Goal: Task Accomplishment & Management: Complete application form

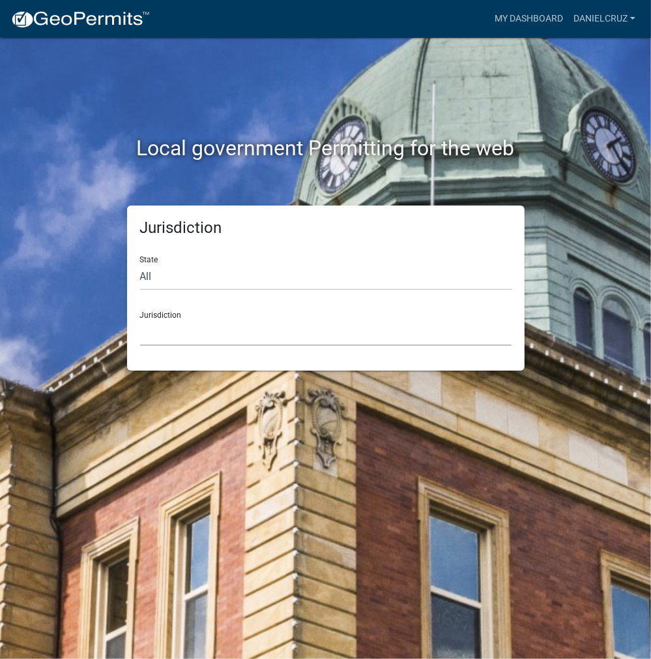
click at [198, 332] on select "[GEOGRAPHIC_DATA], [US_STATE] [GEOGRAPHIC_DATA], [US_STATE][PERSON_NAME][GEOGRA…" at bounding box center [326, 332] width 372 height 27
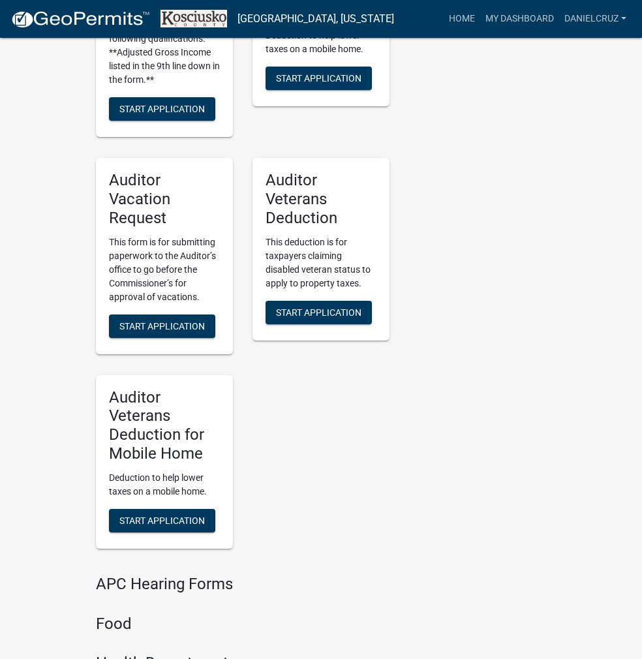
scroll to position [1586, 0]
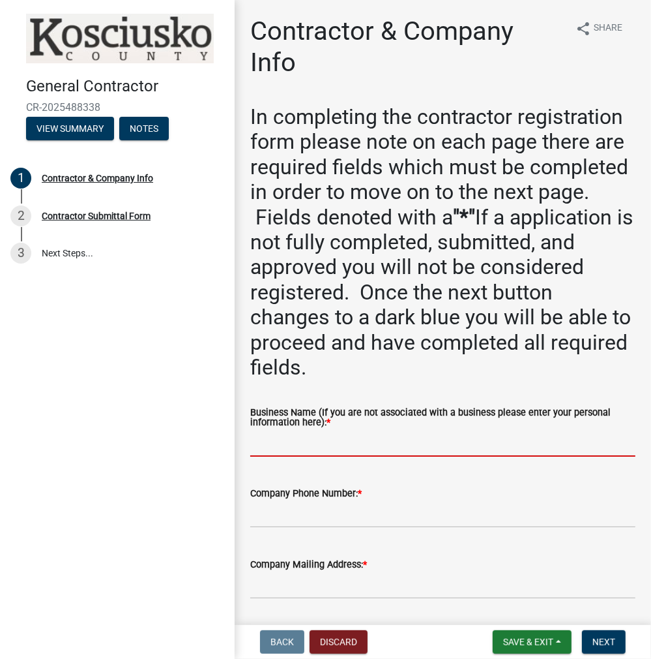
click at [277, 452] on input "Business Name (If you are not associated with a business please enter your pers…" at bounding box center [442, 443] width 385 height 27
paste input "DANIELCRUZ"
click at [289, 441] on input "DANIELCRUZ" at bounding box center [442, 443] width 385 height 27
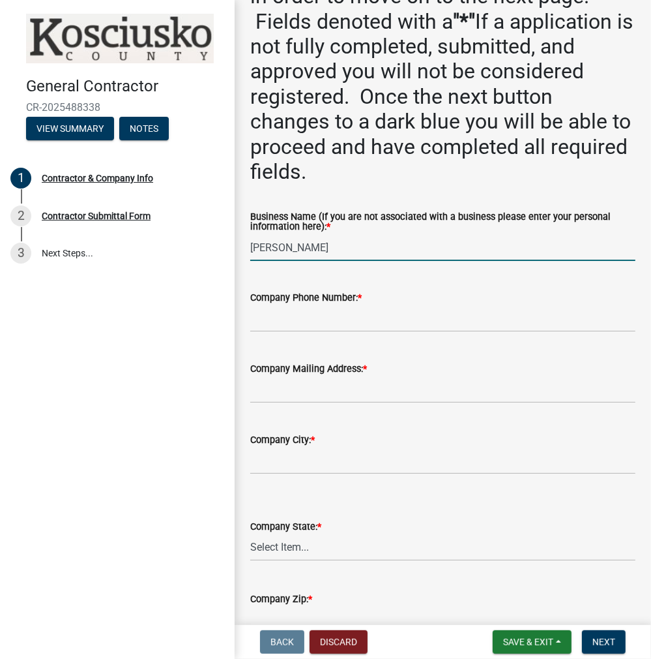
type input "[PERSON_NAME]"
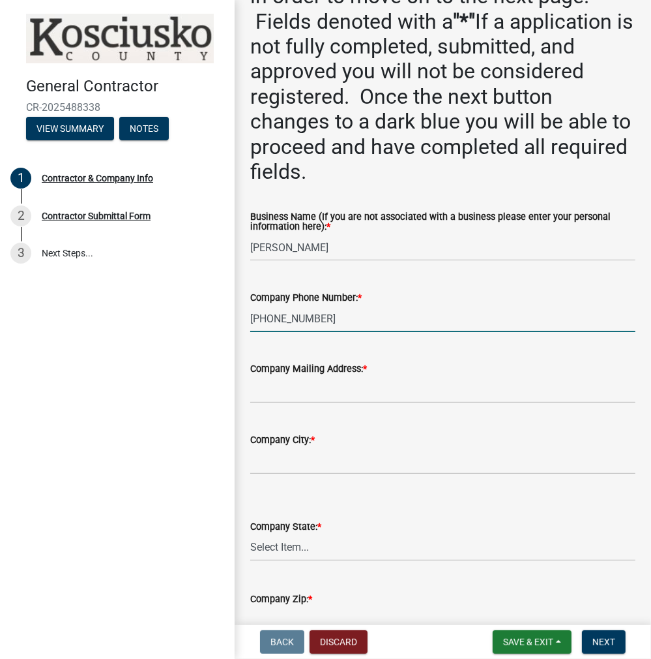
type input "[PHONE_NUMBER]"
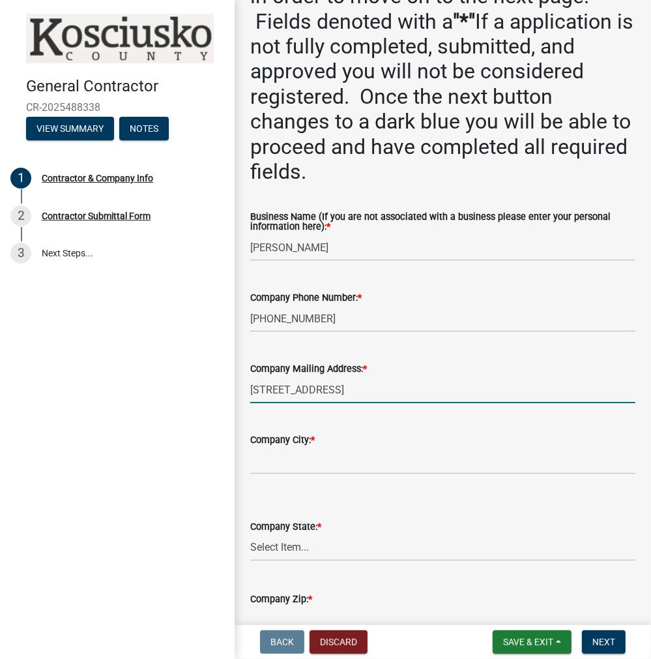
type input "[STREET_ADDRESS]"
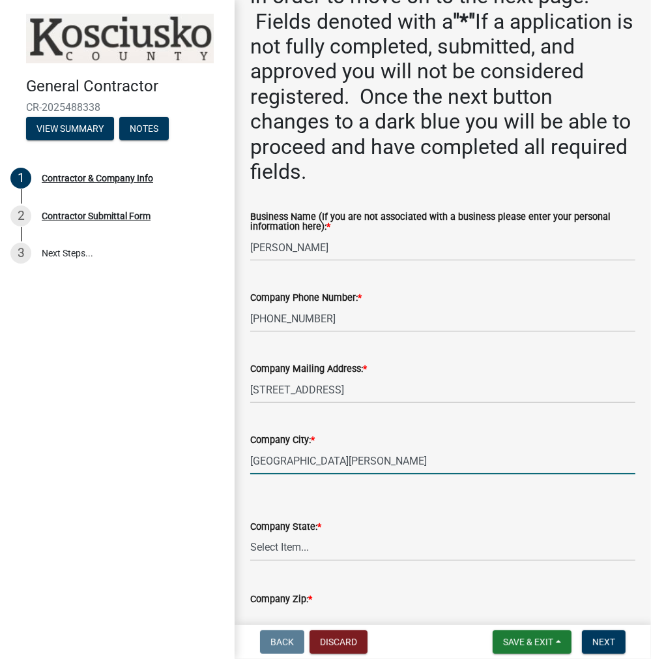
type input "[GEOGRAPHIC_DATA][PERSON_NAME]"
select select "IN"
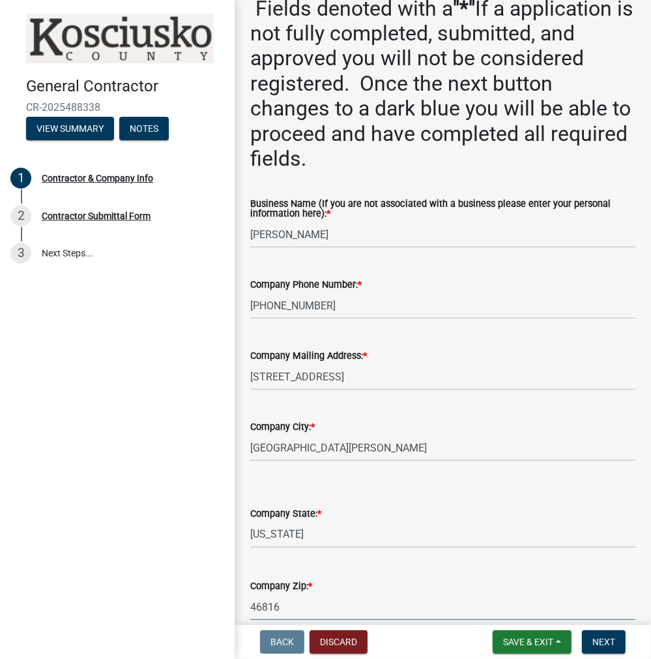
type input "46816"
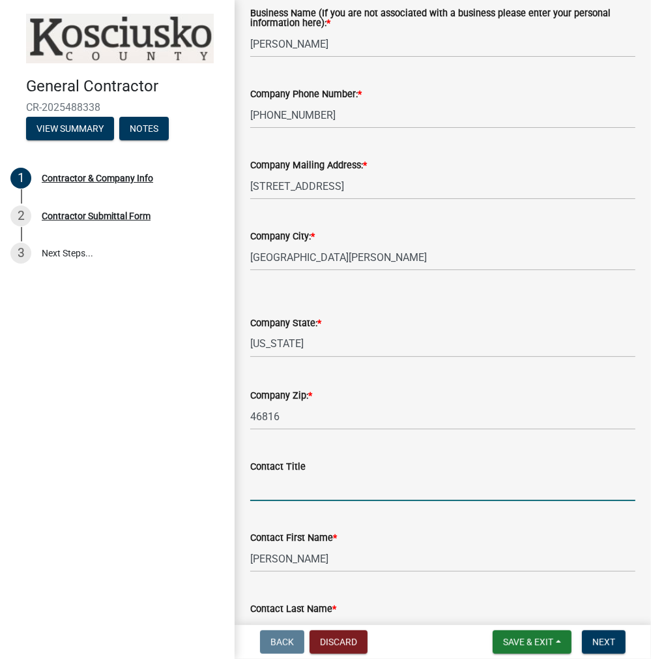
scroll to position [381, 0]
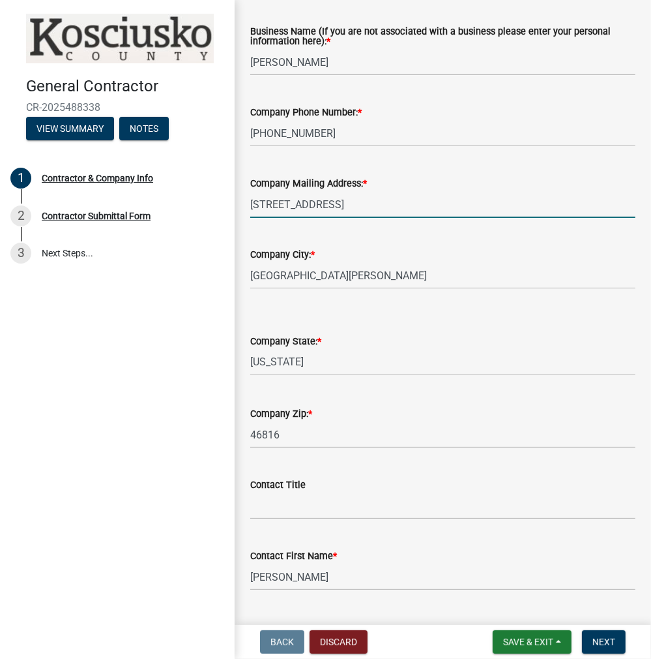
click at [292, 203] on input "[STREET_ADDRESS]" at bounding box center [442, 204] width 385 height 27
click at [284, 203] on input "[STREET_ADDRESS]" at bounding box center [442, 204] width 385 height 27
drag, startPoint x: 360, startPoint y: 201, endPoint x: 195, endPoint y: 198, distance: 165.0
click at [195, 198] on div "General Contractor CR-2025488338 View Summary Notes 1 Contractor & Company Info…" at bounding box center [325, 329] width 651 height 659
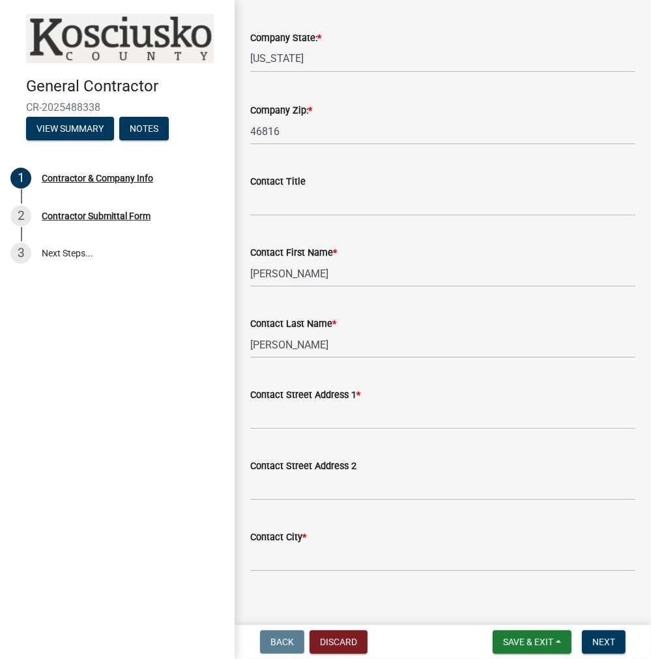
scroll to position [707, 0]
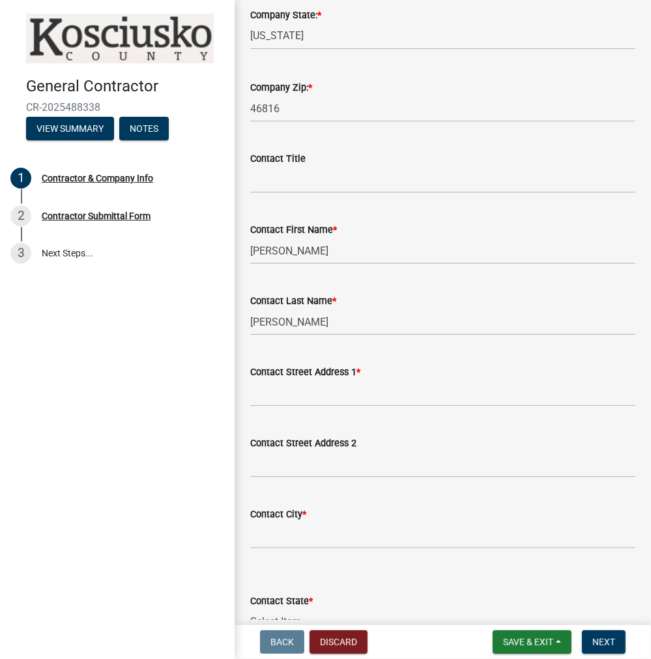
type input "[STREET_ADDRESS]"
click at [289, 391] on input "Contact Street Address 1 *" at bounding box center [442, 393] width 385 height 27
paste input "[STREET_ADDRESS]"
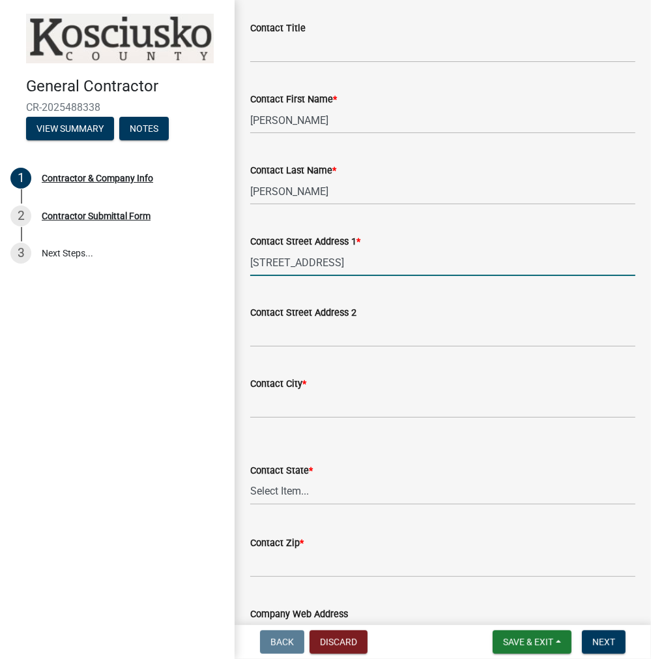
scroll to position [837, 0]
type input "[STREET_ADDRESS]"
click at [273, 406] on input "Contact City *" at bounding box center [442, 404] width 385 height 27
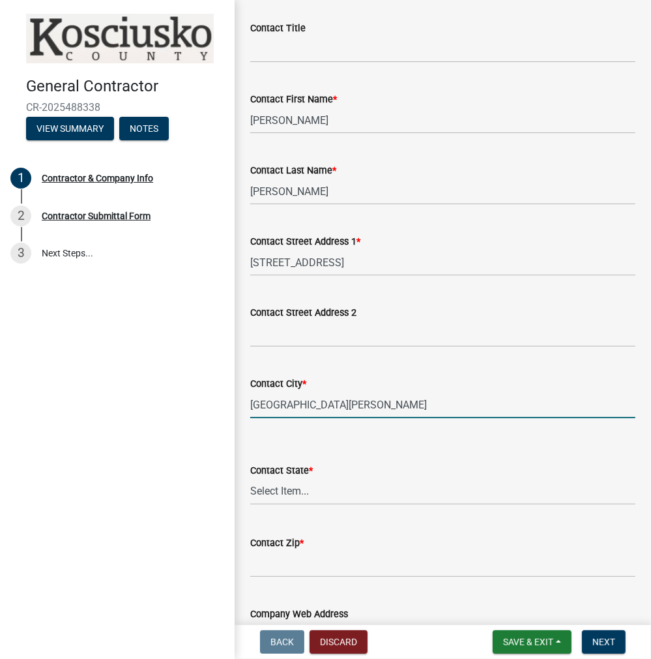
type input "[GEOGRAPHIC_DATA][PERSON_NAME]"
select select "IN"
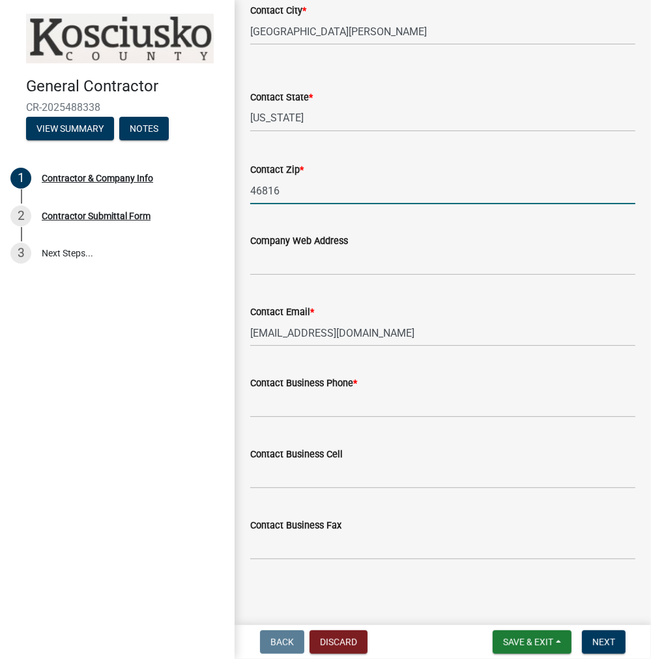
scroll to position [1211, 0]
type input "46816"
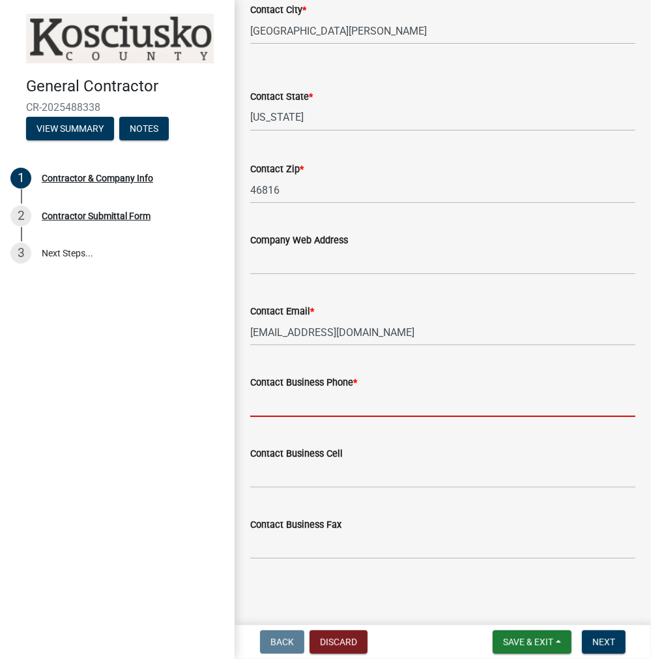
click at [272, 408] on input "Contact Business Phone *" at bounding box center [442, 403] width 385 height 27
type input "[PHONE_NUMBER]"
click at [589, 634] on button "Next" at bounding box center [604, 641] width 44 height 23
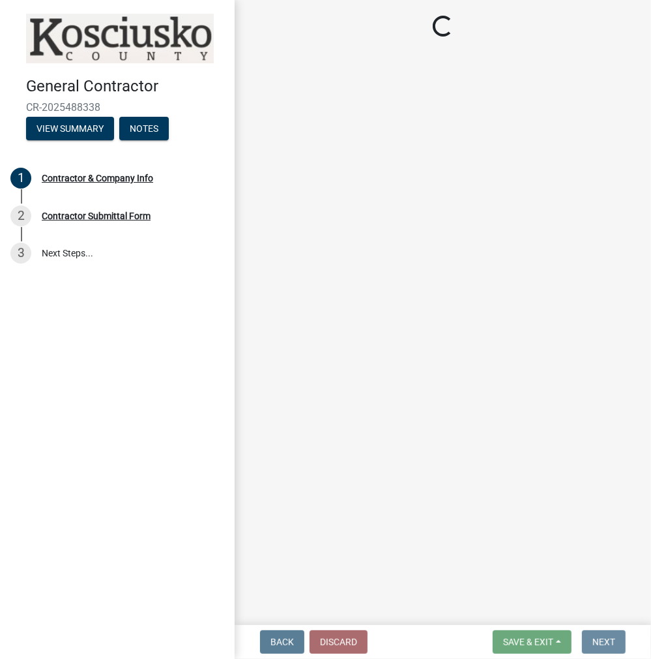
scroll to position [0, 0]
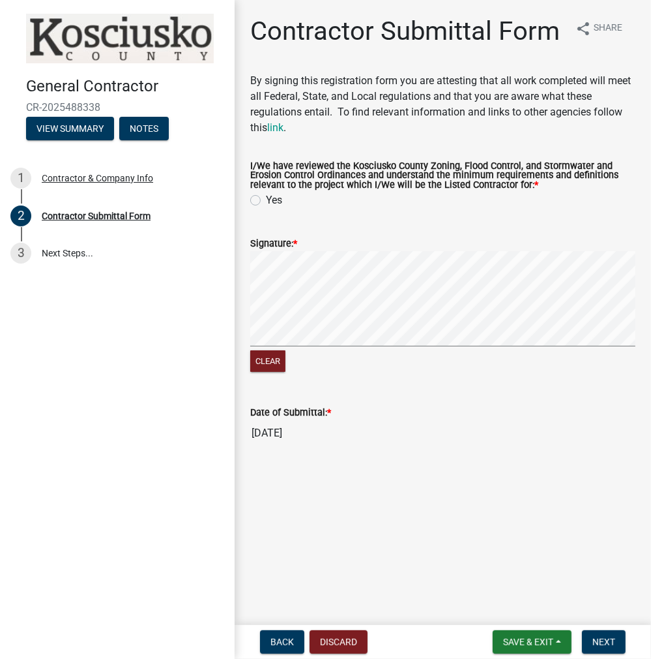
click at [266, 200] on label "Yes" at bounding box center [274, 200] width 16 height 16
click at [266, 200] on input "Yes" at bounding box center [270, 196] width 8 height 8
radio input "true"
click at [475, 355] on div "Clear" at bounding box center [442, 312] width 385 height 123
click at [603, 638] on span "Next" at bounding box center [604, 641] width 23 height 10
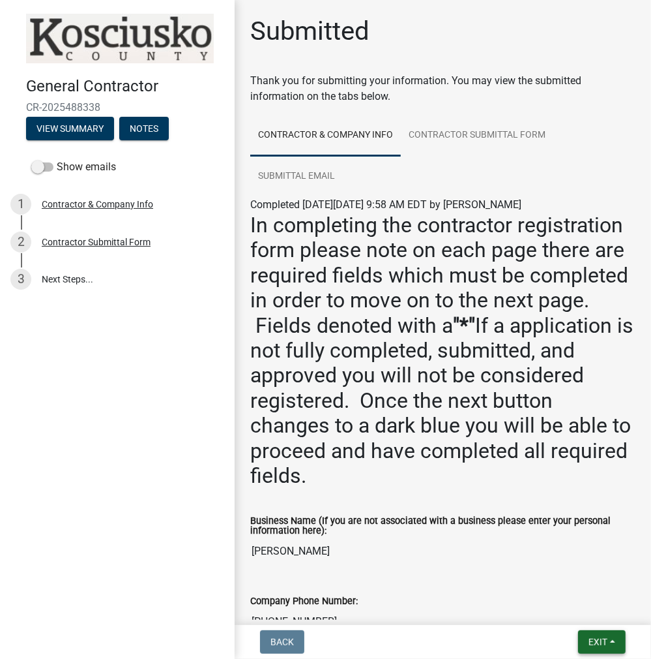
click at [589, 641] on span "Exit" at bounding box center [598, 641] width 19 height 10
click at [589, 606] on button "Save & Exit" at bounding box center [574, 607] width 104 height 31
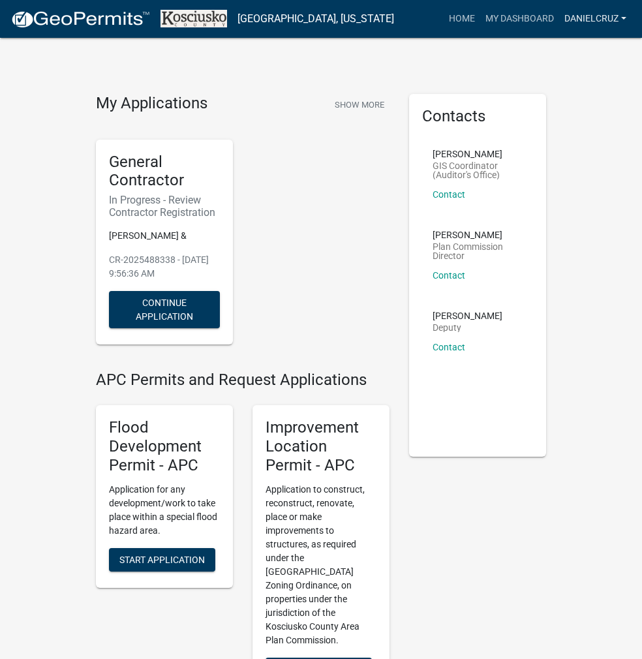
click at [590, 16] on link "DANIELCRUZ" at bounding box center [595, 19] width 72 height 25
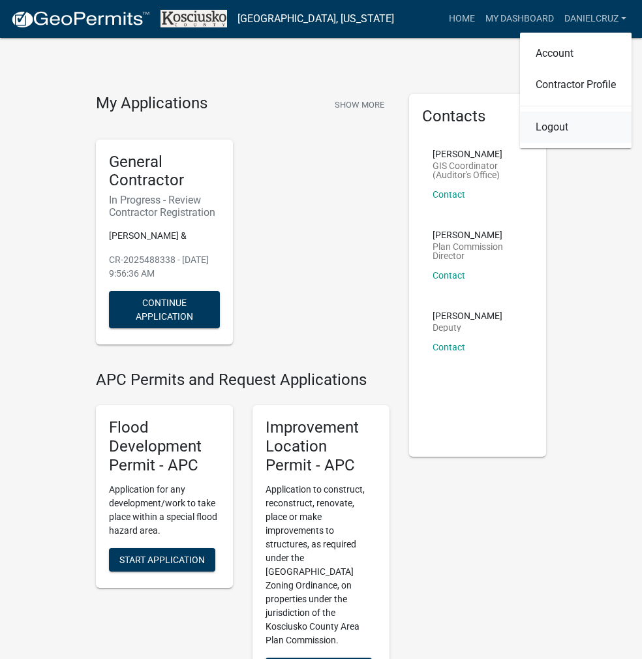
click at [558, 123] on link "Logout" at bounding box center [576, 127] width 112 height 31
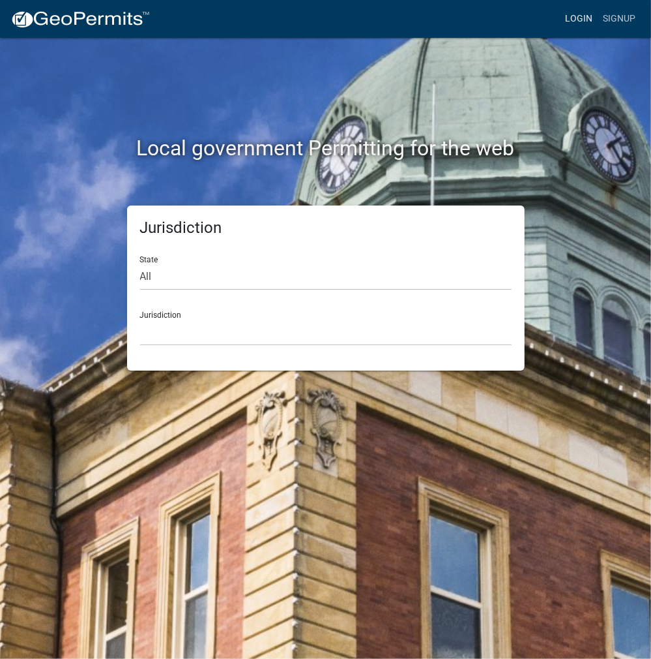
click at [568, 20] on link "Login" at bounding box center [579, 19] width 38 height 25
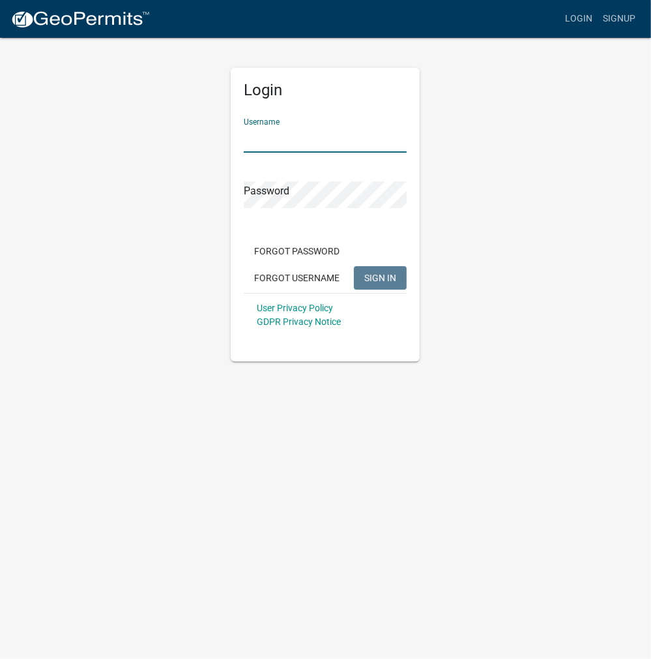
click at [295, 133] on input "Username" at bounding box center [325, 139] width 163 height 27
type input "kosplanning"
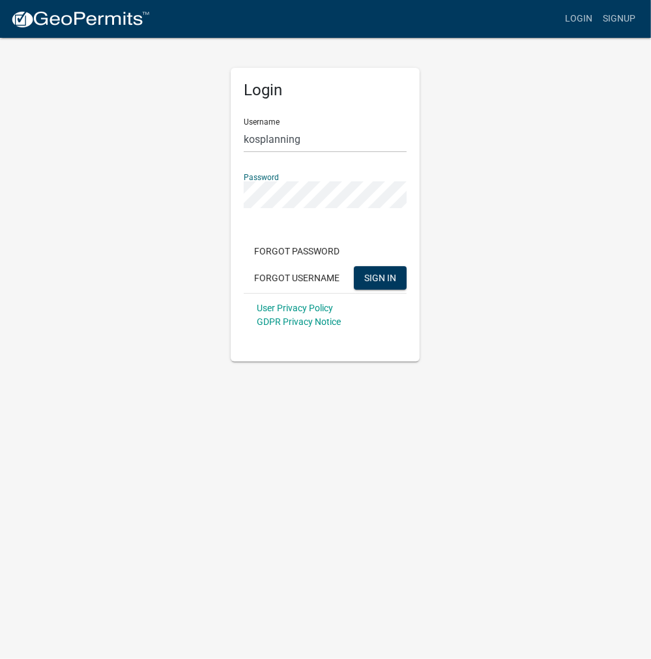
click at [354, 266] on button "SIGN IN" at bounding box center [380, 277] width 53 height 23
